Goal: Find contact information: Find contact information

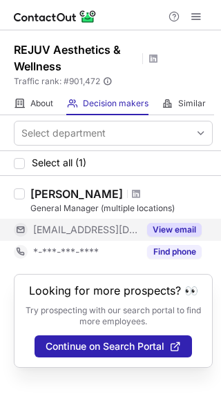
click at [155, 226] on button "View email" at bounding box center [174, 230] width 55 height 14
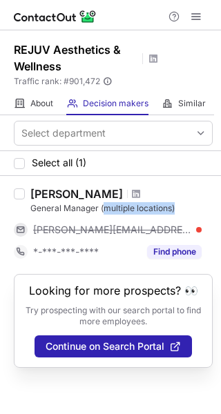
drag, startPoint x: 102, startPoint y: 209, endPoint x: 191, endPoint y: 201, distance: 89.3
click at [191, 201] on div "Tyler Wheeler General Manager (multiple locations)" at bounding box center [121, 201] width 182 height 28
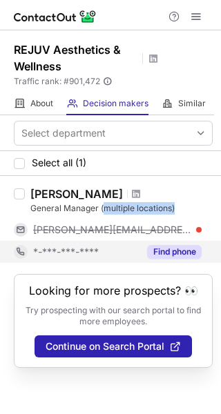
click at [173, 248] on button "Find phone" at bounding box center [174, 252] width 55 height 14
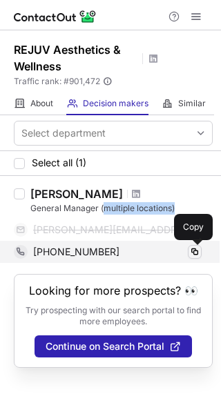
click at [192, 254] on span at bounding box center [194, 251] width 11 height 11
